Goal: Information Seeking & Learning: Find specific fact

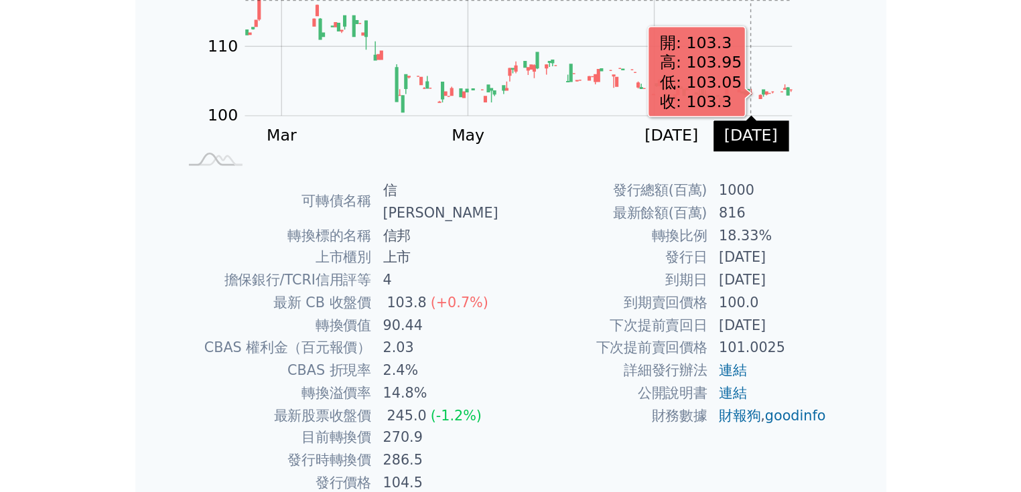
scroll to position [128, 0]
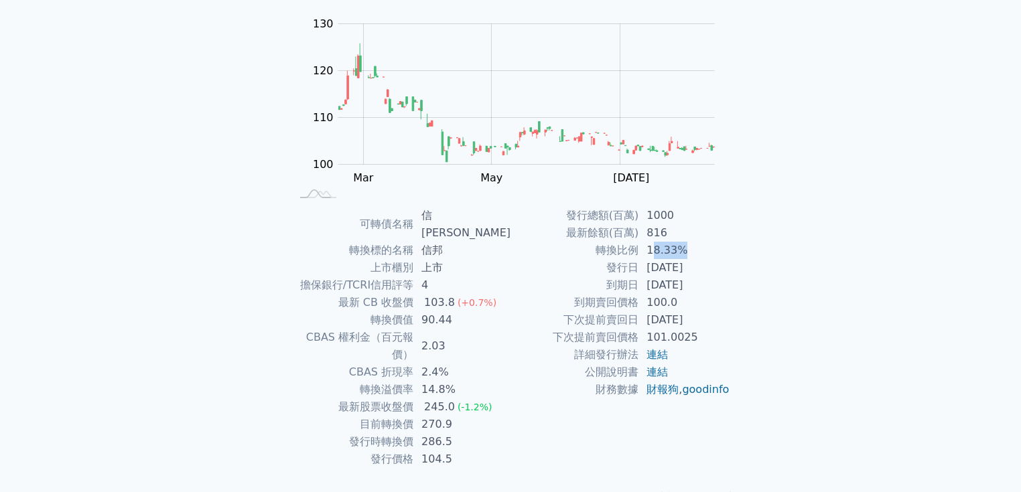
drag, startPoint x: 651, startPoint y: 253, endPoint x: 692, endPoint y: 248, distance: 41.2
click at [507, 248] on td "18.33%" at bounding box center [684, 250] width 92 height 17
drag, startPoint x: 699, startPoint y: 248, endPoint x: 652, endPoint y: 250, distance: 47.6
click at [507, 250] on td "18.33%" at bounding box center [684, 250] width 92 height 17
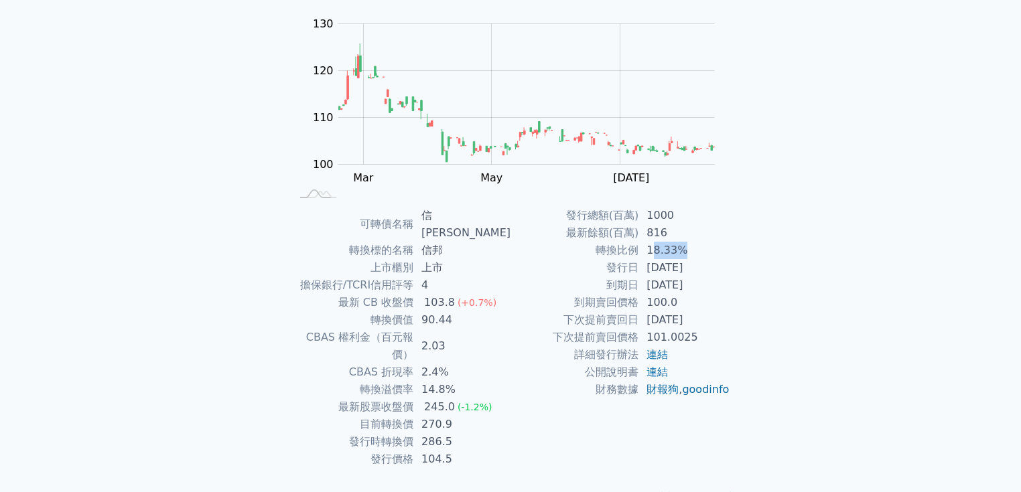
click at [507, 250] on td "18.33%" at bounding box center [684, 250] width 92 height 17
drag, startPoint x: 648, startPoint y: 252, endPoint x: 686, endPoint y: 250, distance: 38.9
click at [507, 250] on td "18.33%" at bounding box center [684, 250] width 92 height 17
drag, startPoint x: 692, startPoint y: 250, endPoint x: 646, endPoint y: 252, distance: 46.3
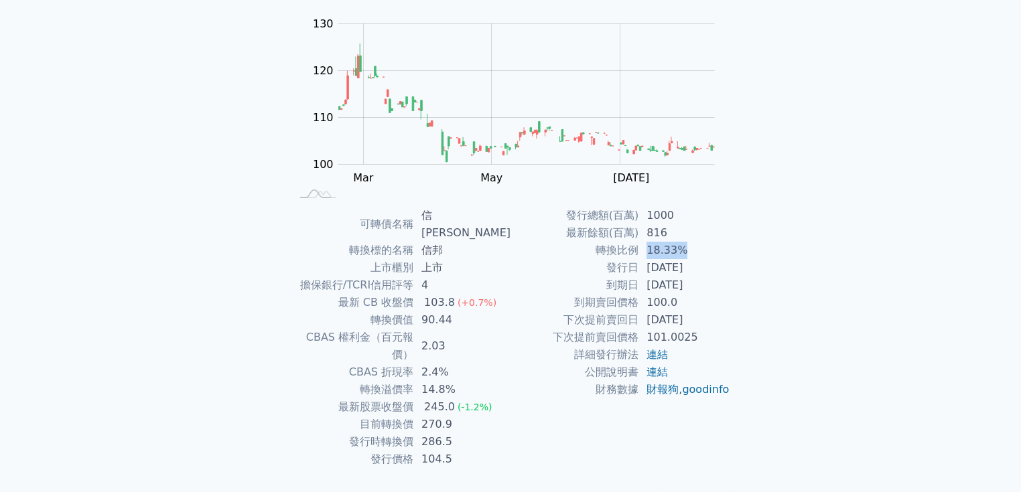
click at [507, 252] on td "18.33%" at bounding box center [684, 250] width 92 height 17
